Goal: Check status: Check status

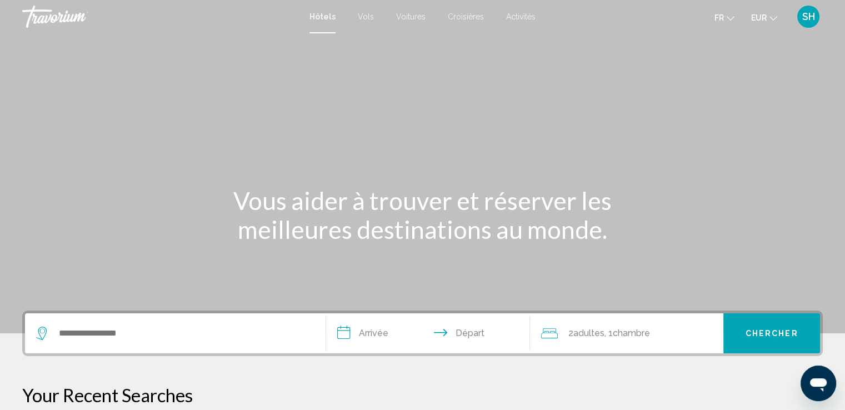
click at [800, 14] on div "SH" at bounding box center [809, 17] width 22 height 22
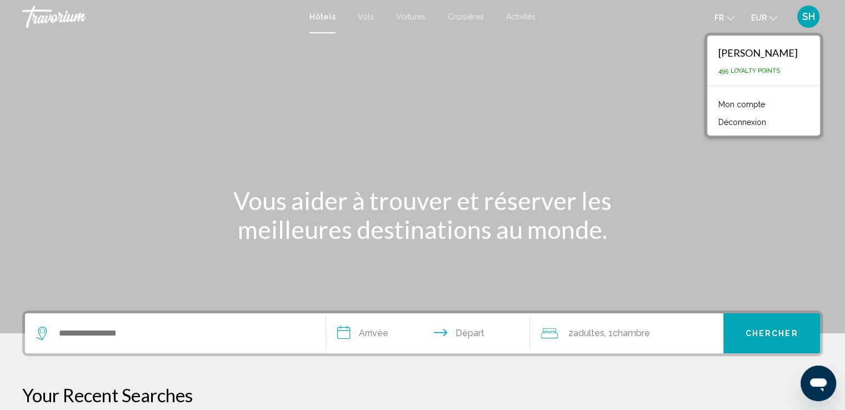
click at [753, 105] on link "Mon compte" at bounding box center [742, 104] width 58 height 14
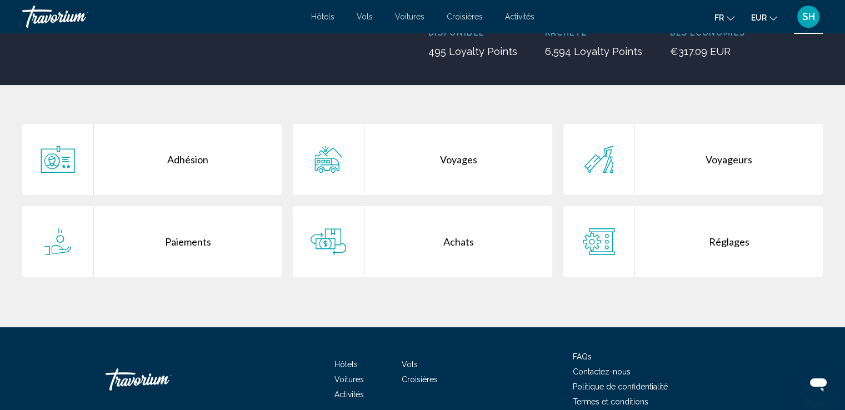
scroll to position [167, 0]
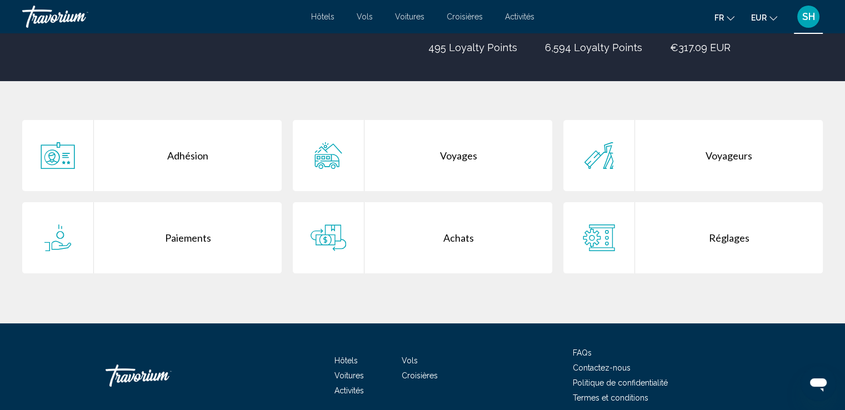
click at [462, 155] on div "Voyages" at bounding box center [459, 155] width 188 height 71
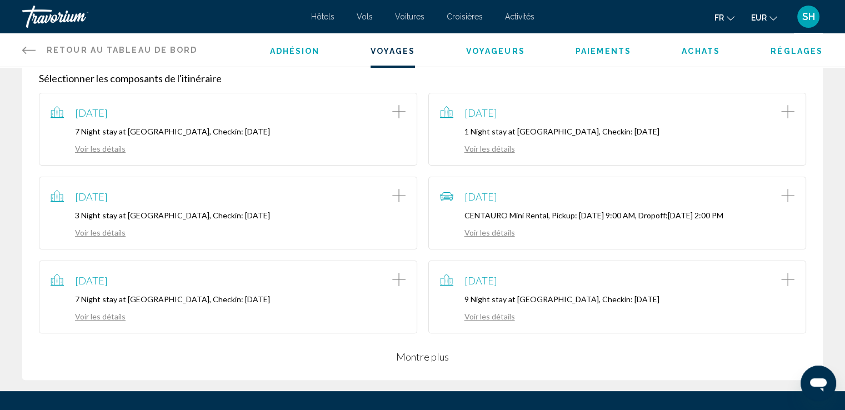
scroll to position [222, 0]
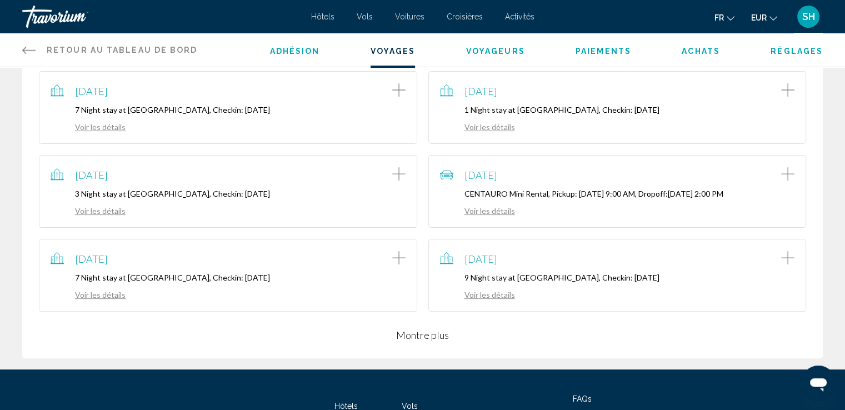
click at [485, 296] on link "Voir les détails" at bounding box center [477, 294] width 75 height 9
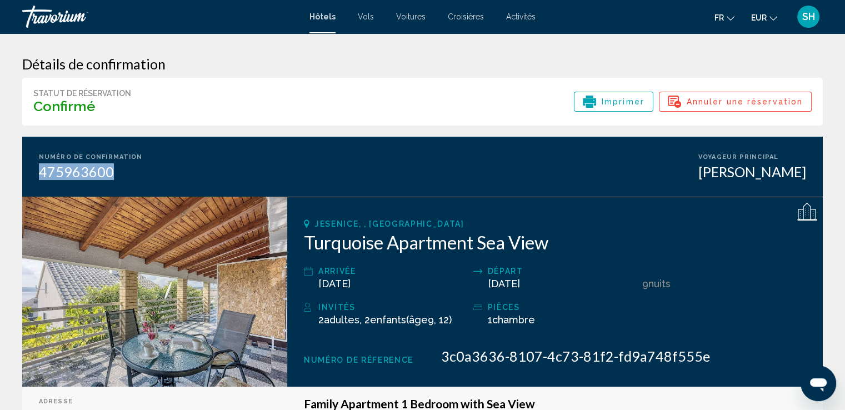
drag, startPoint x: 36, startPoint y: 172, endPoint x: 92, endPoint y: 176, distance: 56.9
click at [132, 176] on div "Numéro de confirmation 475963600 Voyageur principal [PERSON_NAME]" at bounding box center [422, 167] width 801 height 60
copy div "475963600"
click at [503, 56] on h3 "Détails de confirmation" at bounding box center [422, 64] width 801 height 17
